Goal: Information Seeking & Learning: Learn about a topic

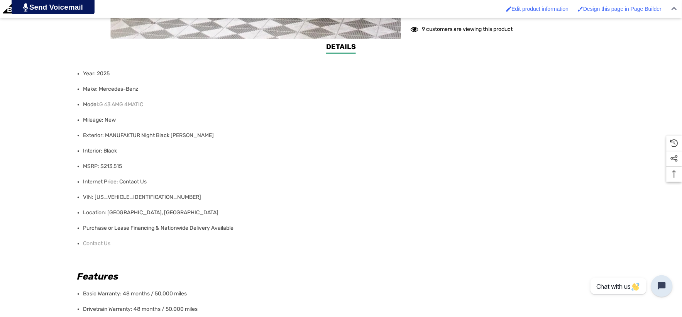
click at [122, 243] on li "Contact Us" at bounding box center [341, 243] width 517 height 15
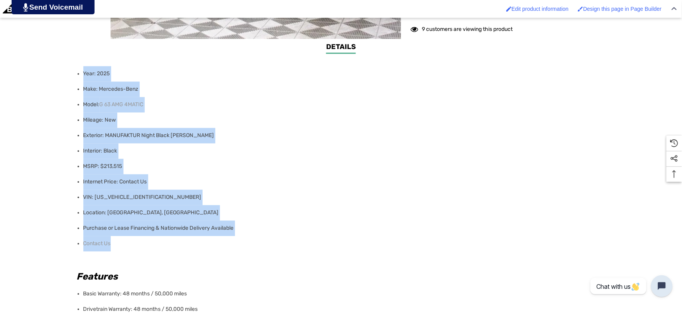
click at [83, 71] on li "Year: 2025" at bounding box center [341, 73] width 517 height 15
copy ul "Year: 2025 Make: Mercedes-Benz Model: G 63 AMG 4MATIC Mileage: New Exterior: MA…"
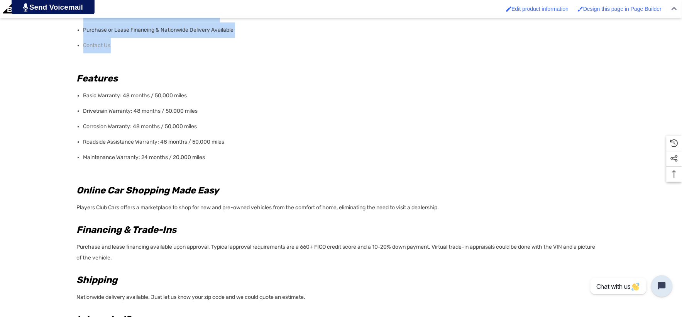
scroll to position [728, 0]
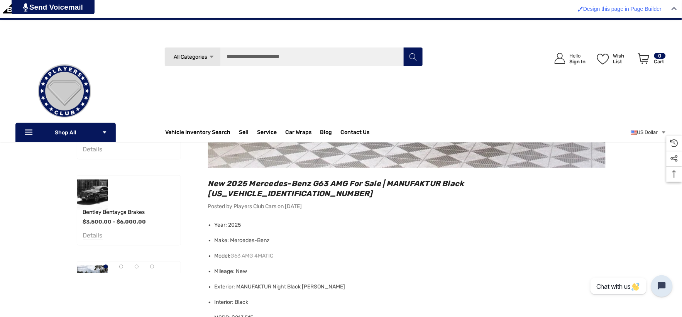
scroll to position [300, 0]
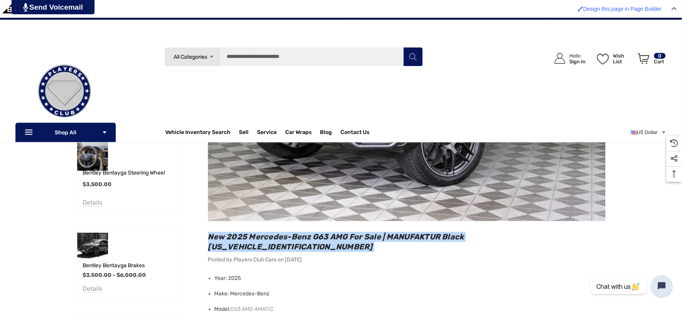
click at [564, 234] on h2 "New 2025 Mercedes-Benz G63 AMG For Sale | MANUFAKTUR Black W1NWH5AB2SX060526" at bounding box center [406, 242] width 397 height 20
copy header "New 2025 Mercedes-Benz G63 AMG For Sale | MANUFAKTUR Black [US_VEHICLE_IDENTIFI…"
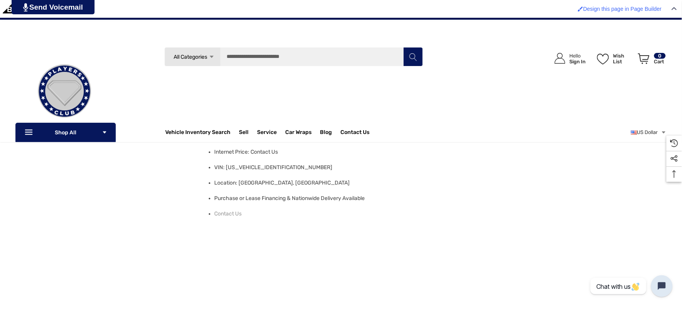
scroll to position [418, 0]
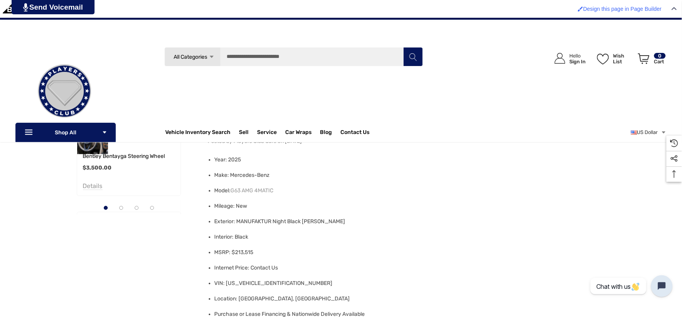
click at [73, 100] on img at bounding box center [64, 90] width 77 height 77
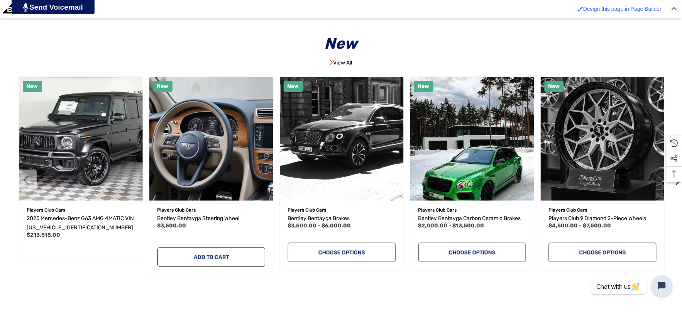
scroll to position [1886, 0]
